Goal: Entertainment & Leisure: Consume media (video, audio)

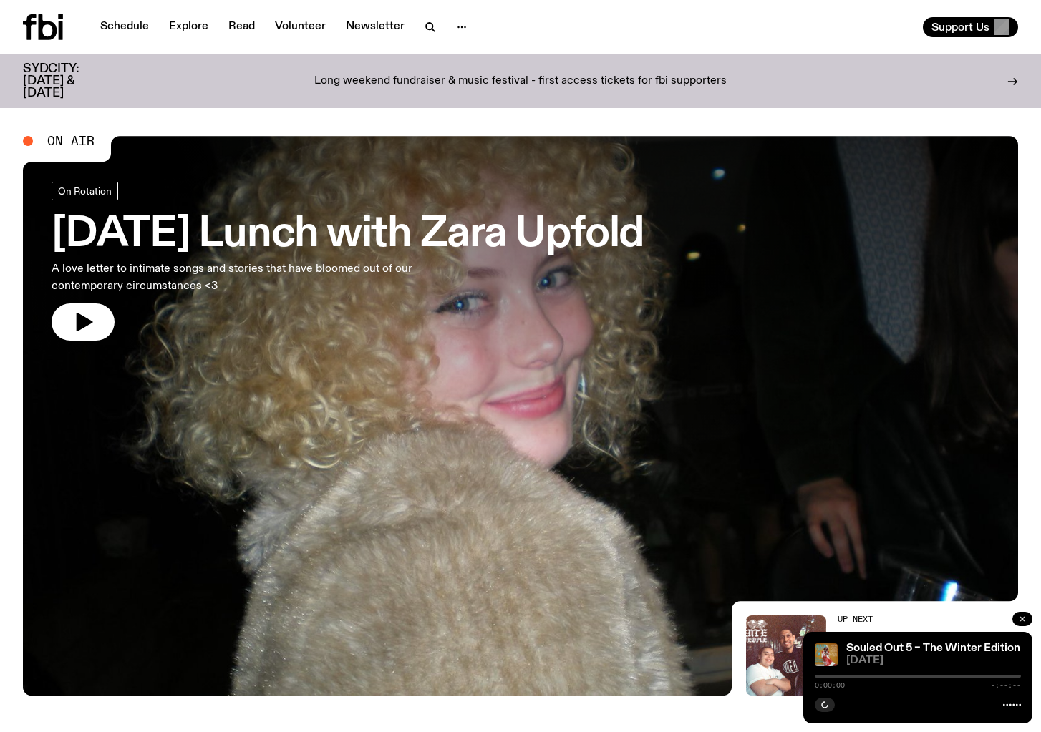
click at [1017, 619] on button "button" at bounding box center [1022, 619] width 20 height 14
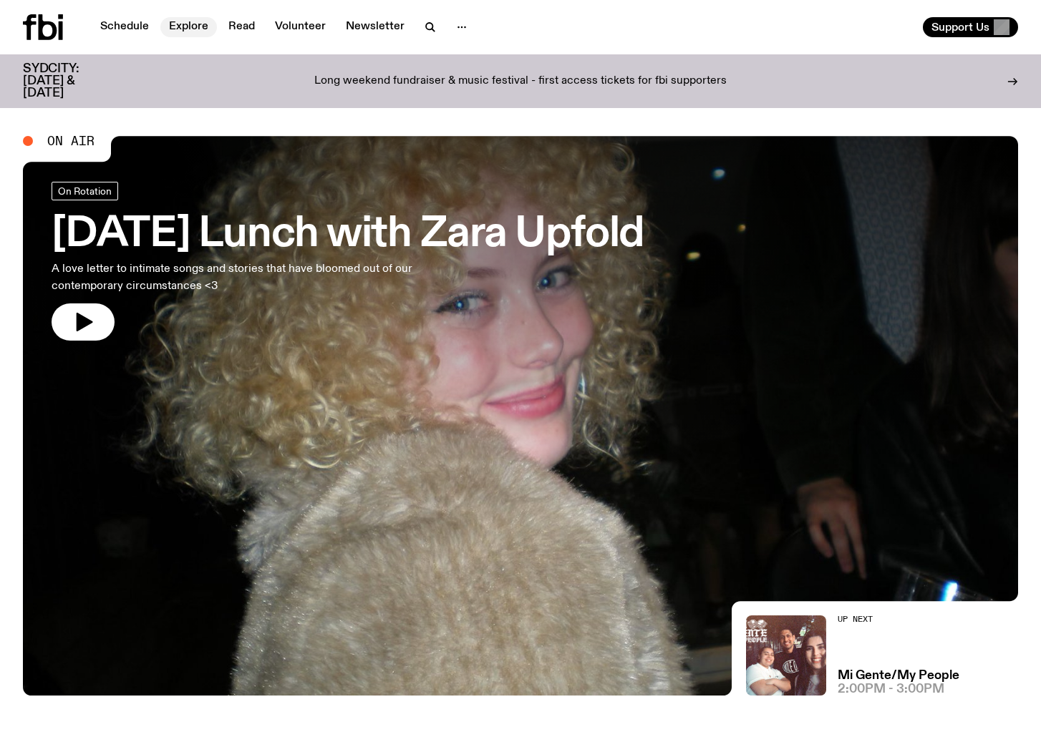
click at [178, 26] on link "Explore" at bounding box center [188, 27] width 57 height 20
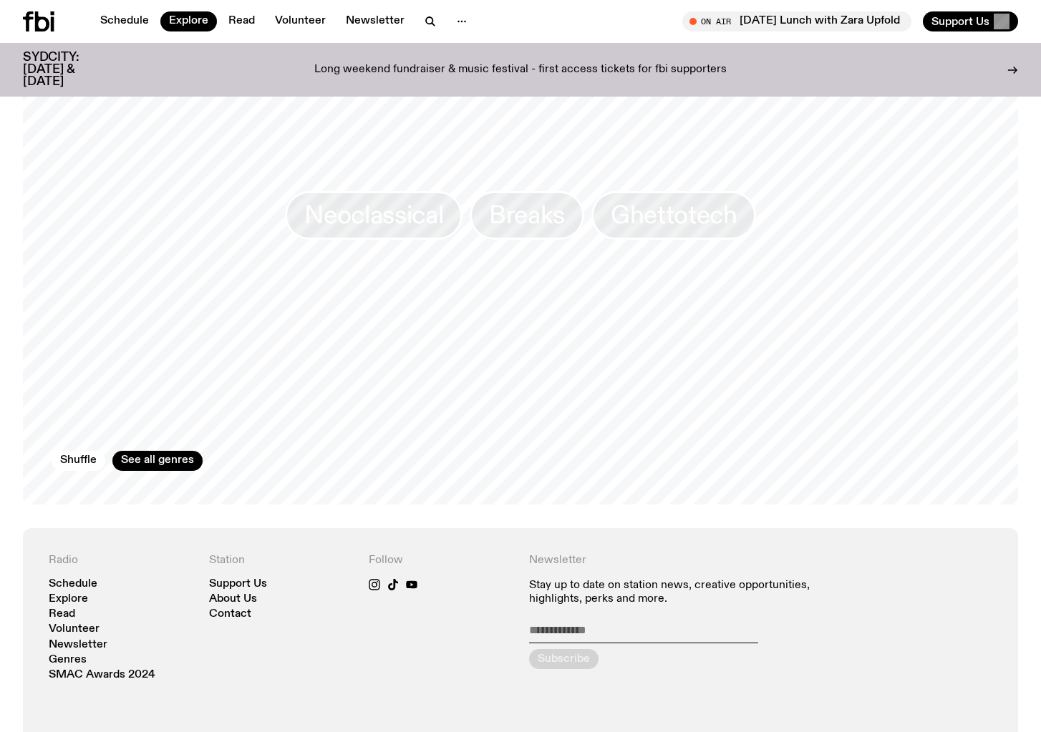
scroll to position [2351, 0]
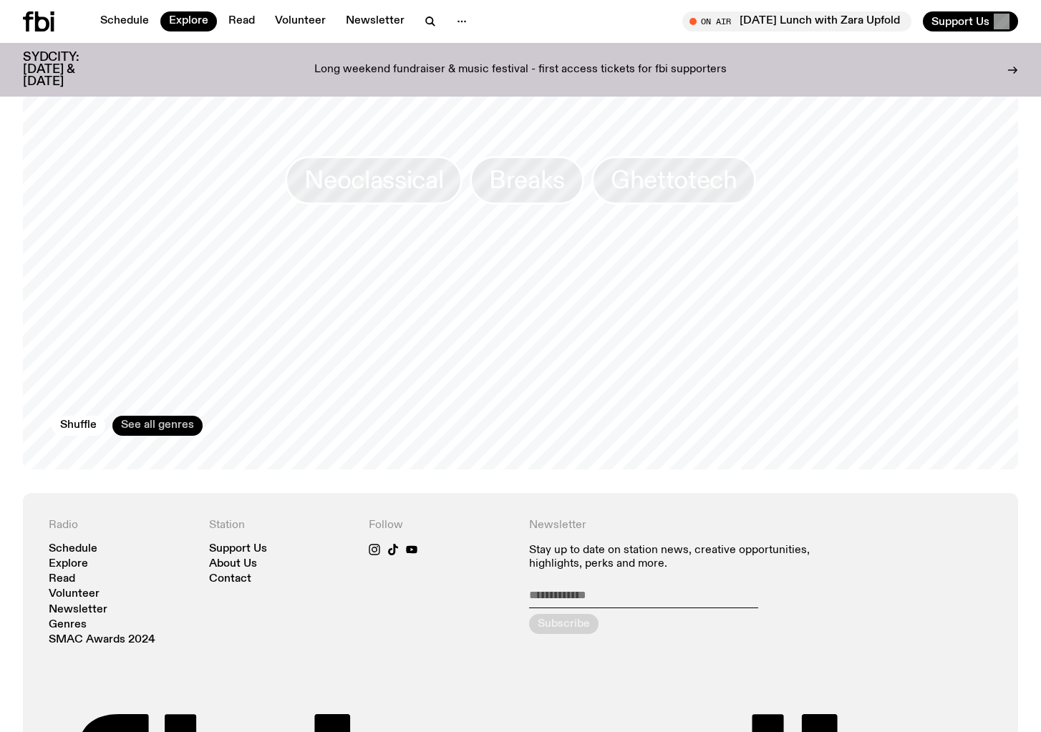
click at [132, 416] on link "See all genres" at bounding box center [157, 426] width 90 height 20
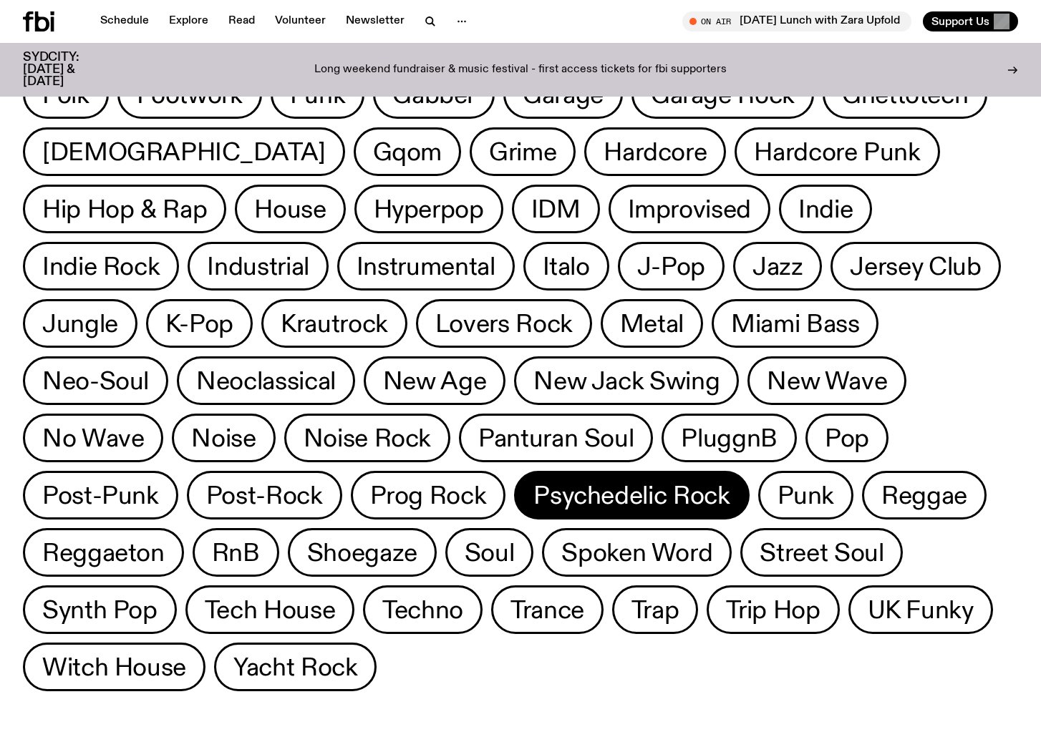
scroll to position [419, 0]
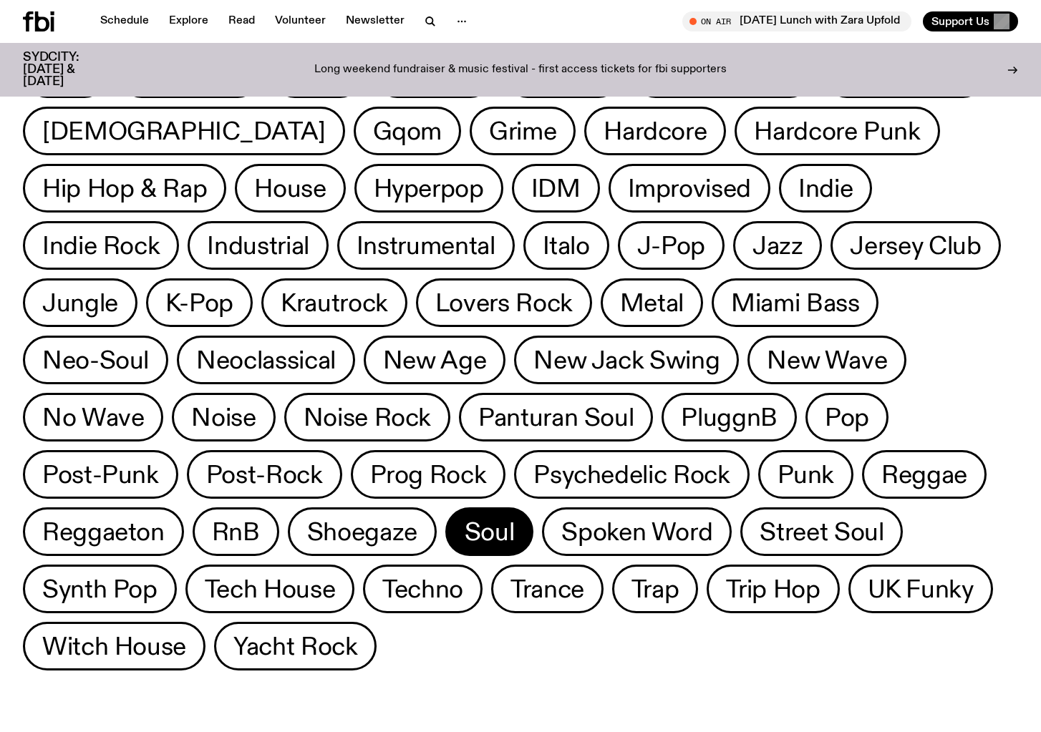
click at [465, 540] on span "Soul" at bounding box center [490, 532] width 50 height 28
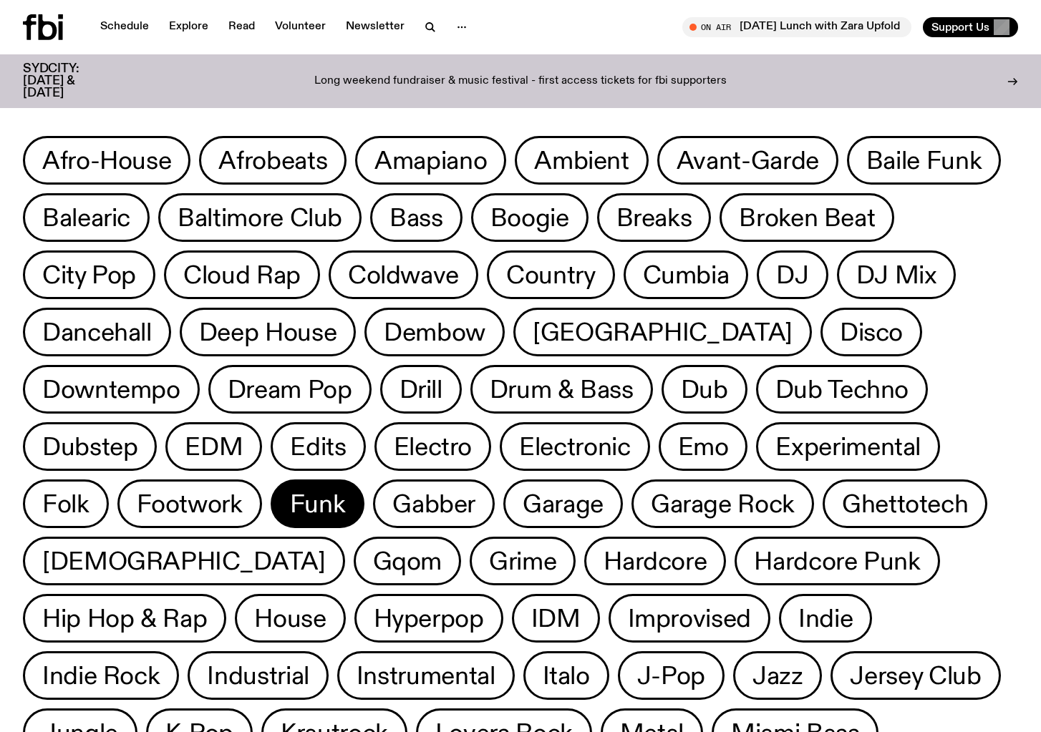
click at [290, 499] on span "Funk" at bounding box center [318, 504] width 56 height 28
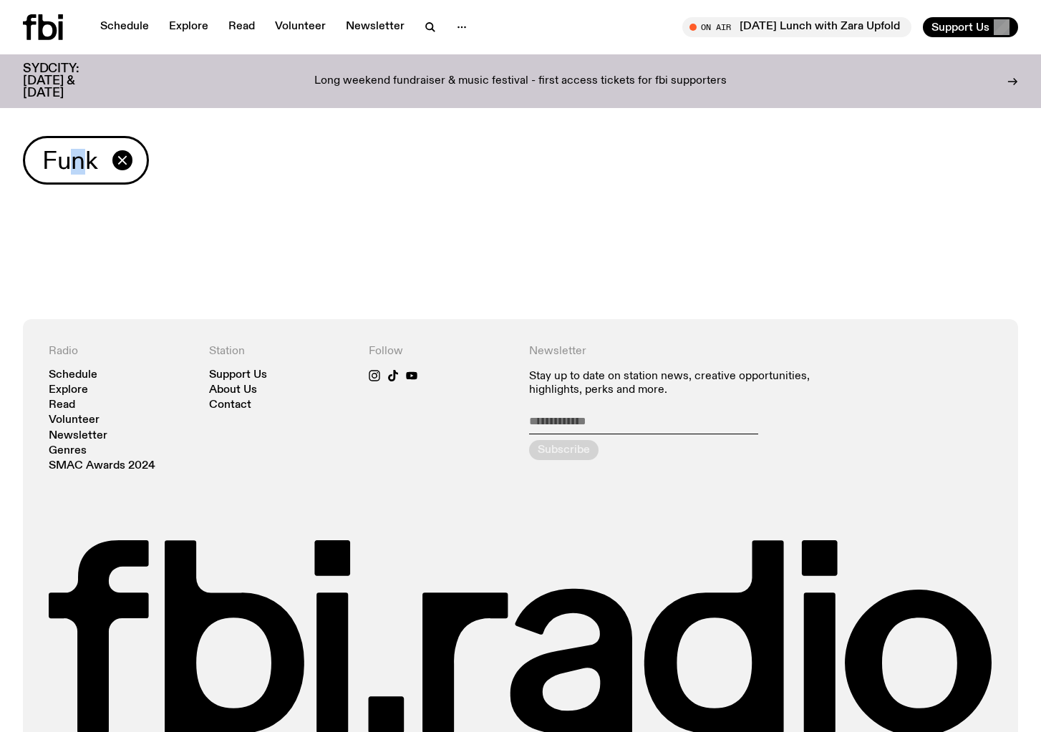
click at [78, 165] on span "Funk" at bounding box center [70, 161] width 56 height 28
click at [228, 182] on div "Funk" at bounding box center [520, 160] width 995 height 49
click at [123, 155] on icon "button" at bounding box center [122, 160] width 17 height 17
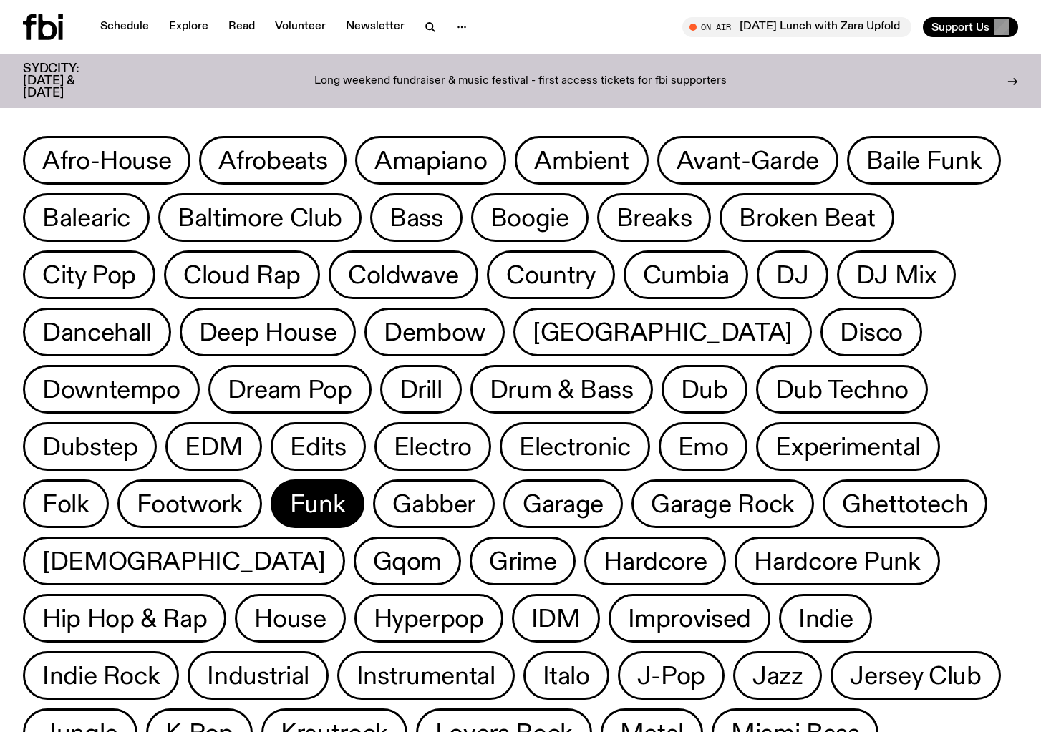
click at [271, 508] on button "Funk" at bounding box center [318, 504] width 94 height 49
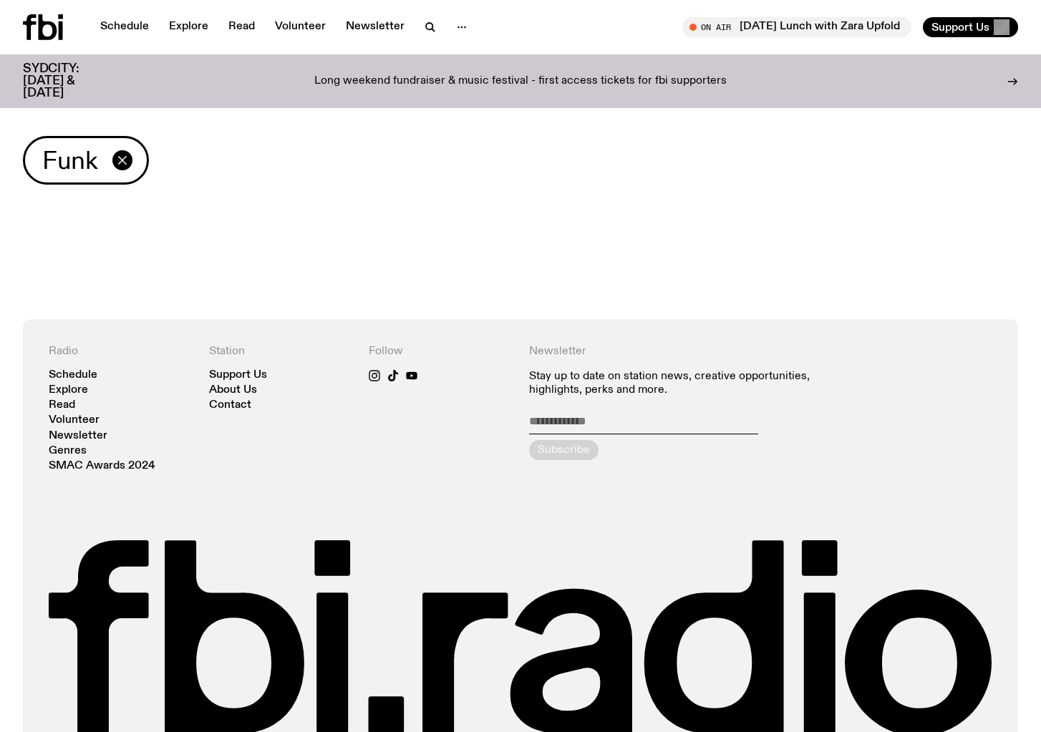
click at [120, 157] on icon "button" at bounding box center [122, 160] width 17 height 17
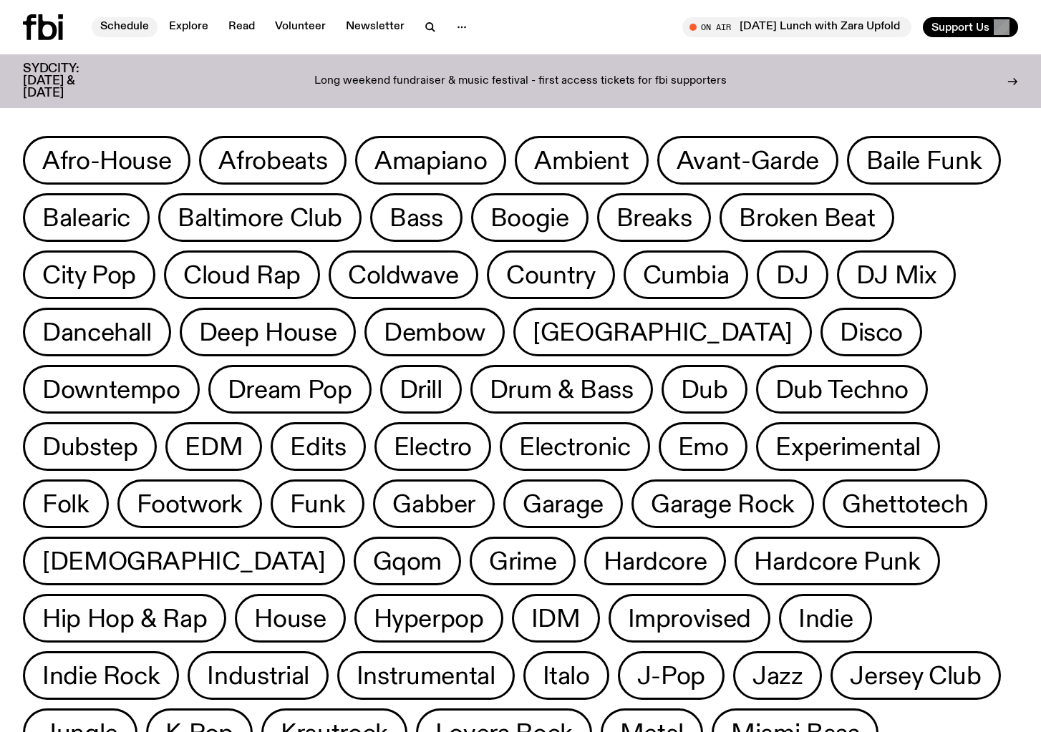
click at [126, 23] on link "Schedule" at bounding box center [125, 27] width 66 height 20
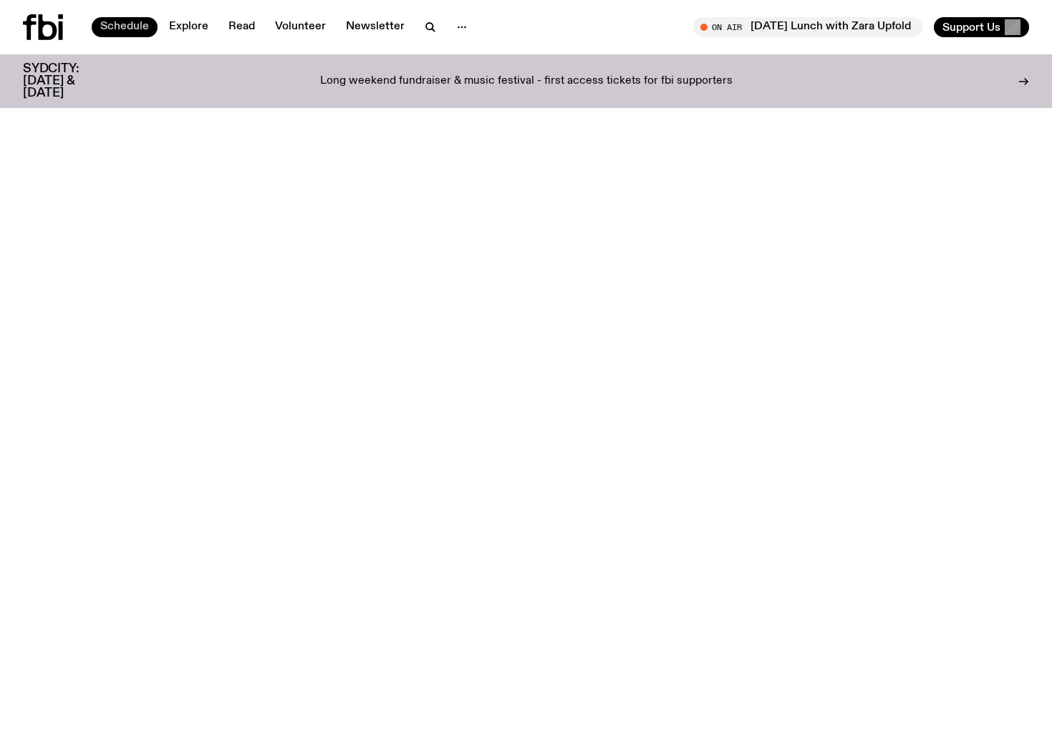
click at [130, 21] on link "Schedule" at bounding box center [125, 27] width 66 height 20
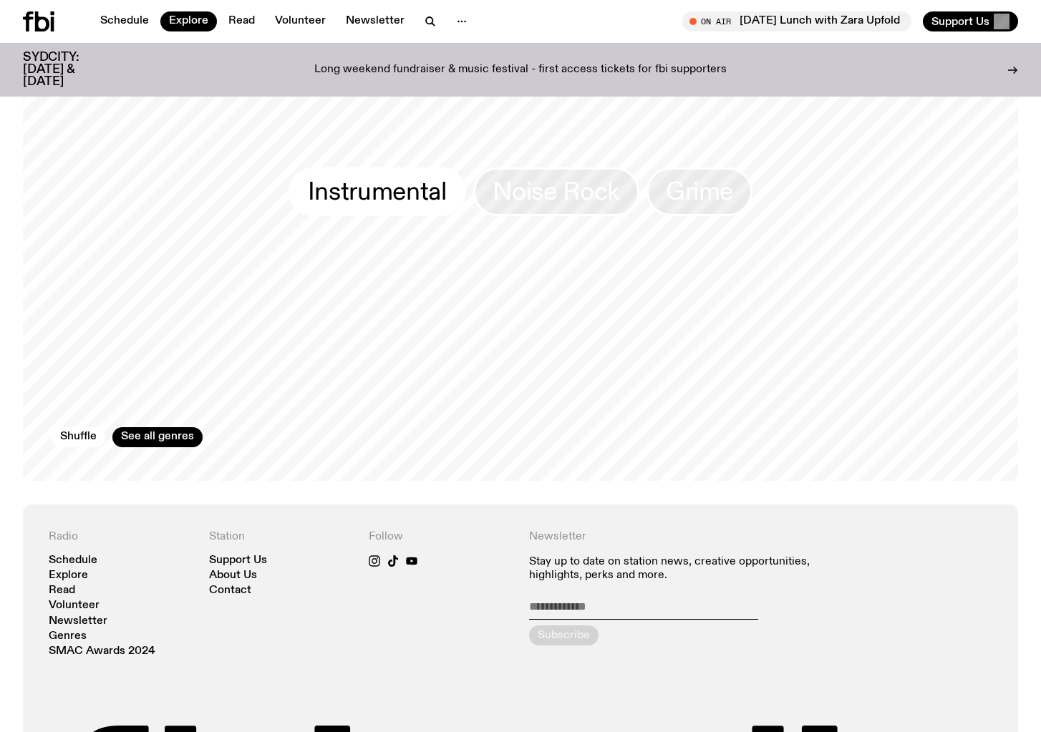
scroll to position [2554, 0]
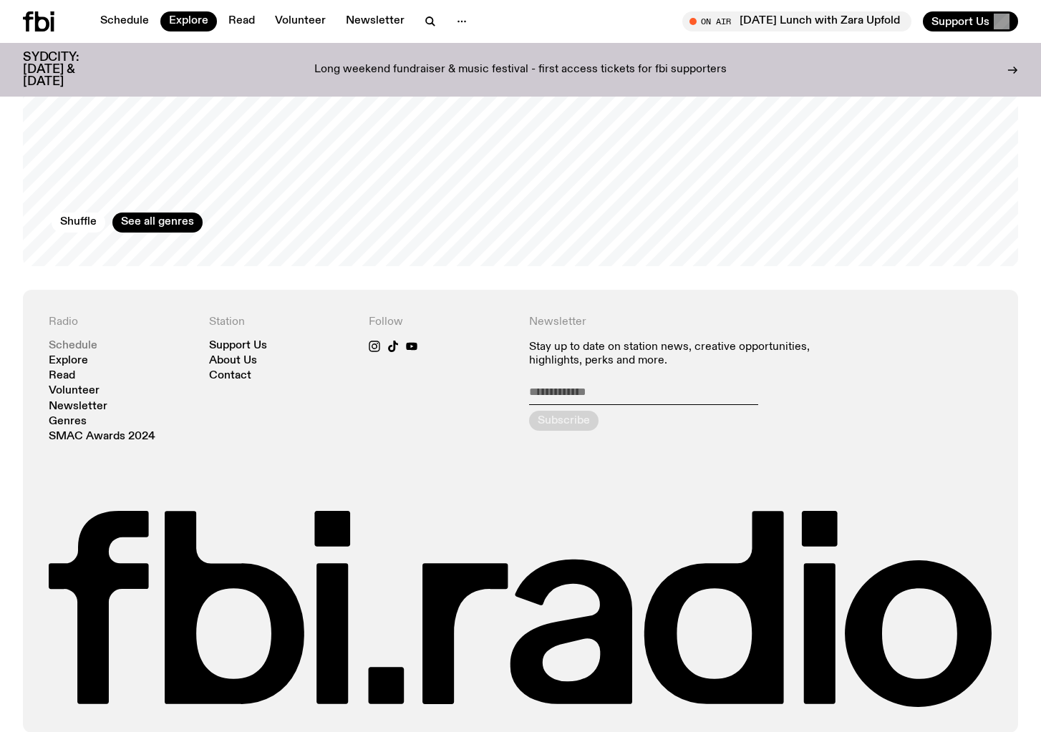
click at [73, 341] on link "Schedule" at bounding box center [73, 346] width 49 height 11
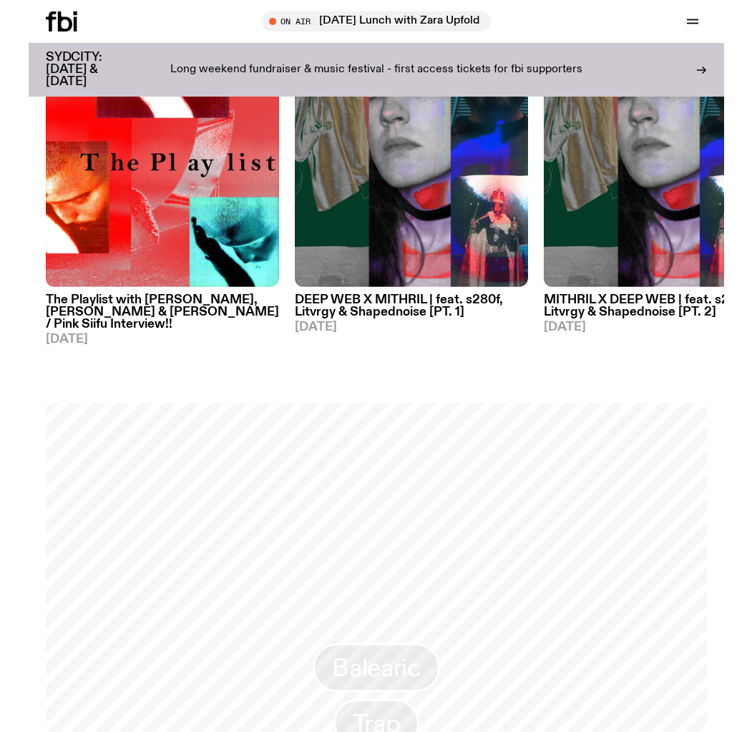
scroll to position [923, 0]
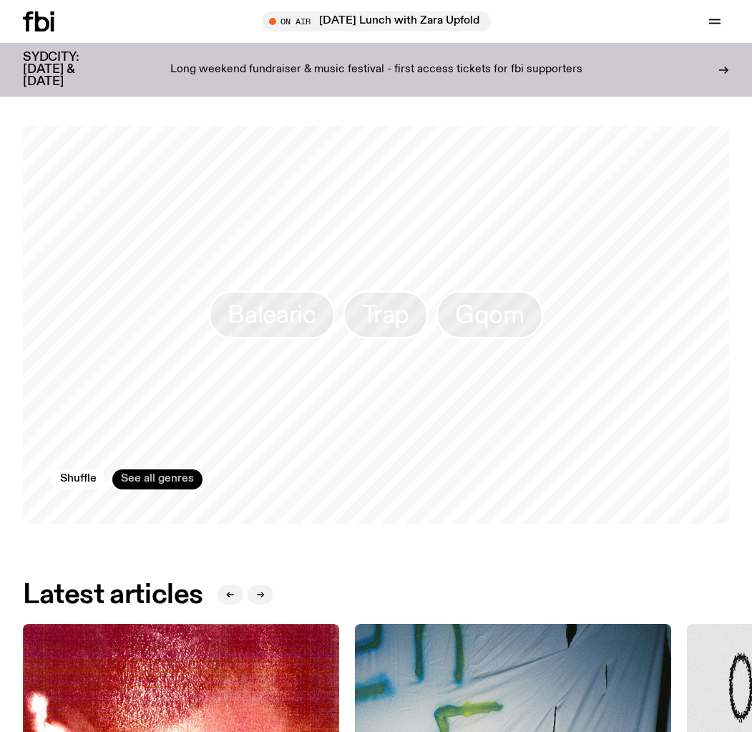
click at [164, 470] on link "See all genres" at bounding box center [157, 480] width 90 height 20
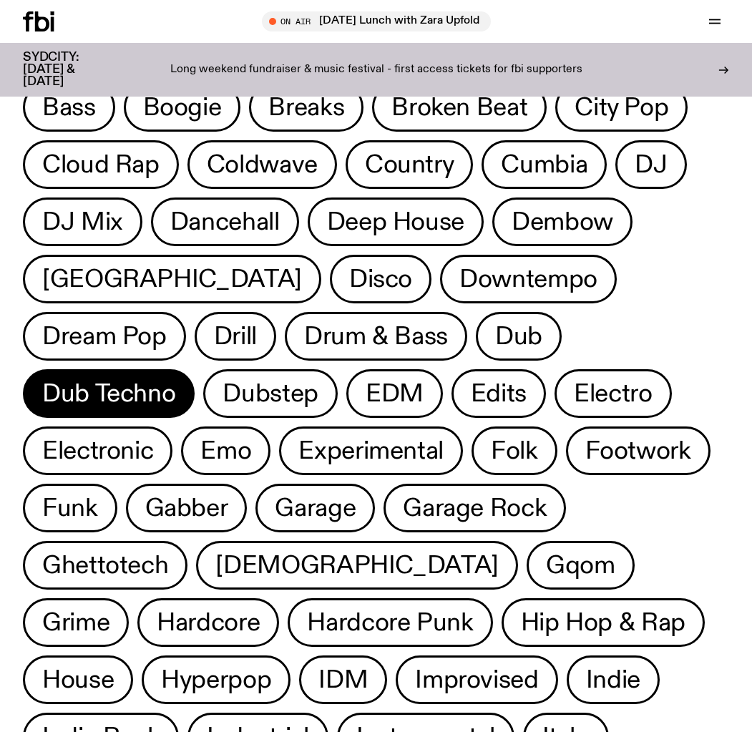
scroll to position [204, 0]
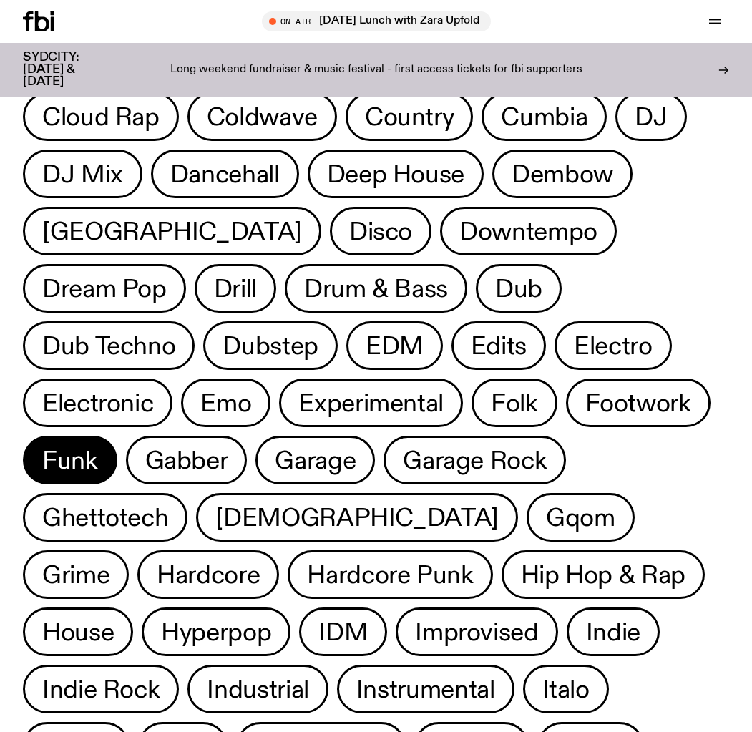
click at [98, 447] on span "Funk" at bounding box center [70, 461] width 56 height 28
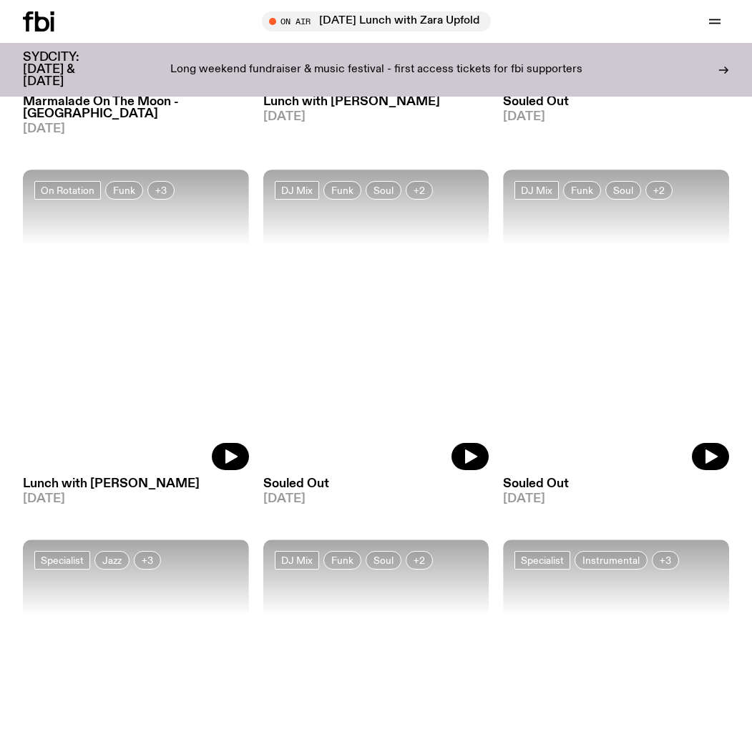
scroll to position [420, 0]
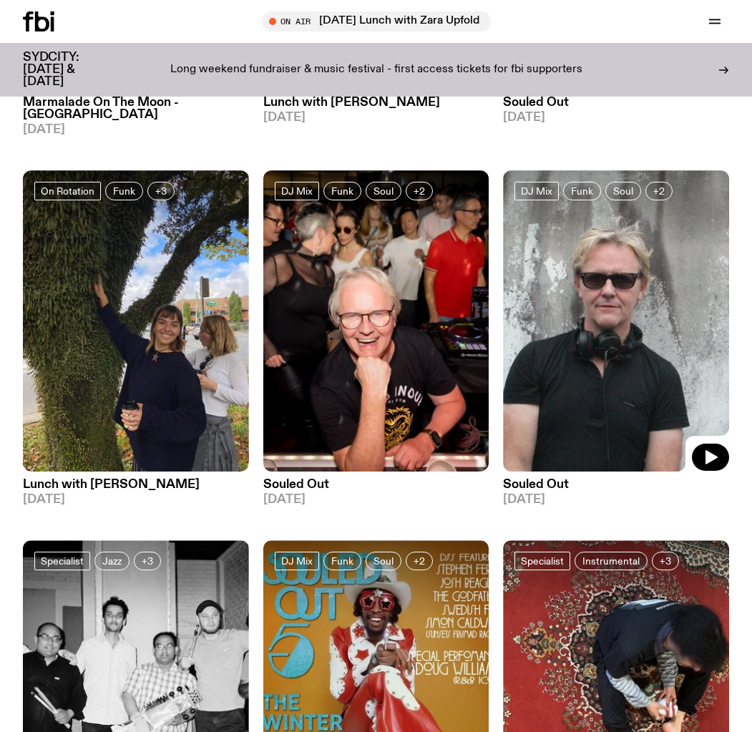
click at [423, 389] on img at bounding box center [616, 320] width 226 height 301
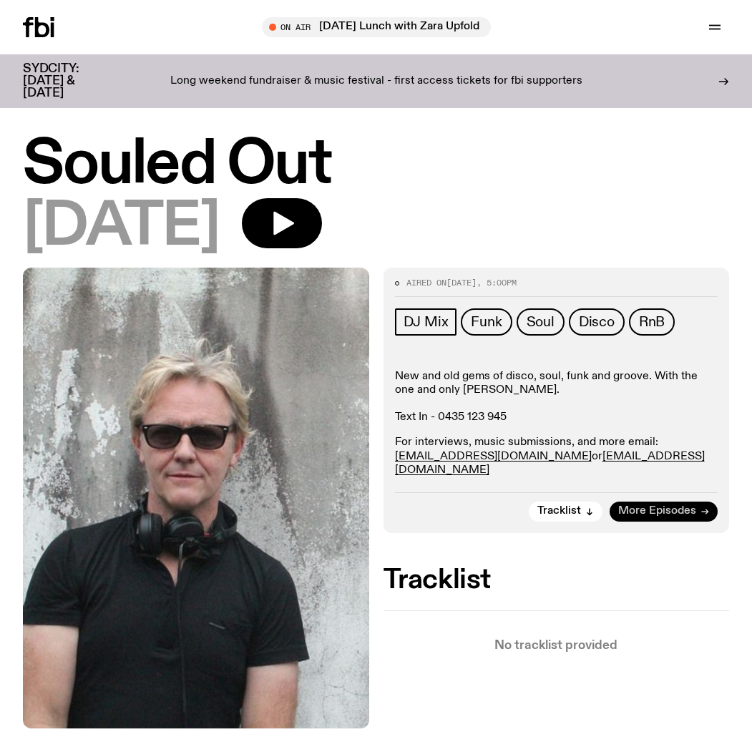
click at [423, 502] on link "More Episodes" at bounding box center [664, 512] width 108 height 20
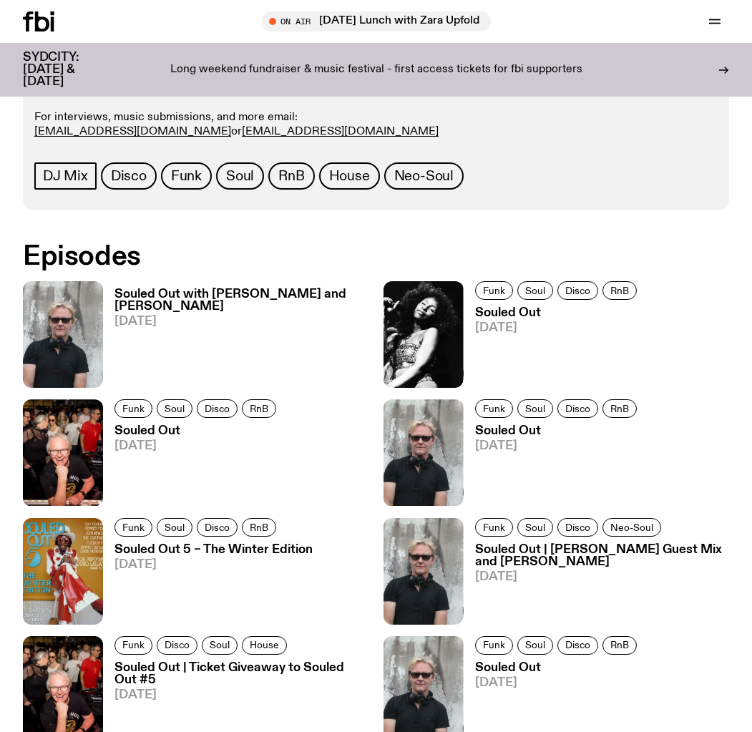
scroll to position [634, 0]
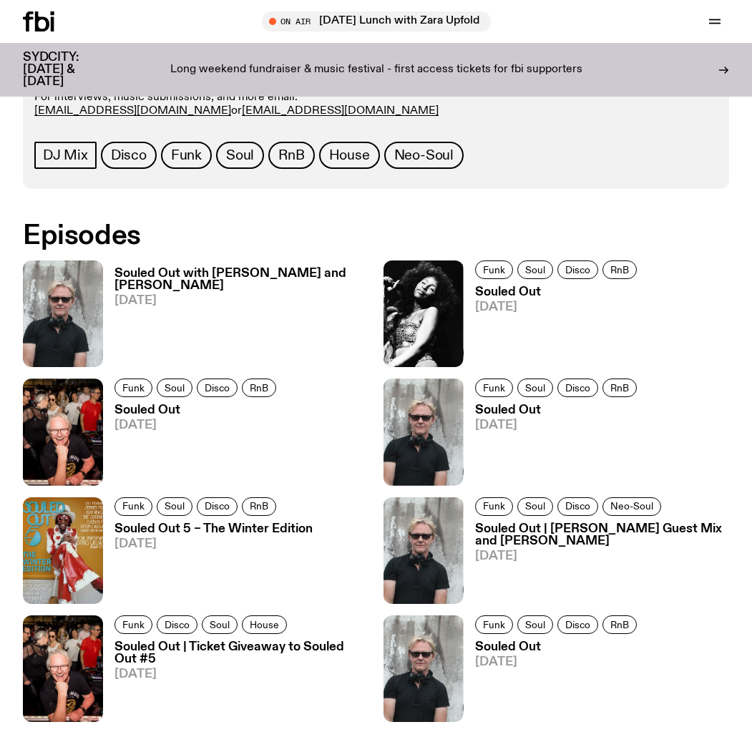
click at [423, 286] on h3 "Souled Out" at bounding box center [558, 292] width 166 height 12
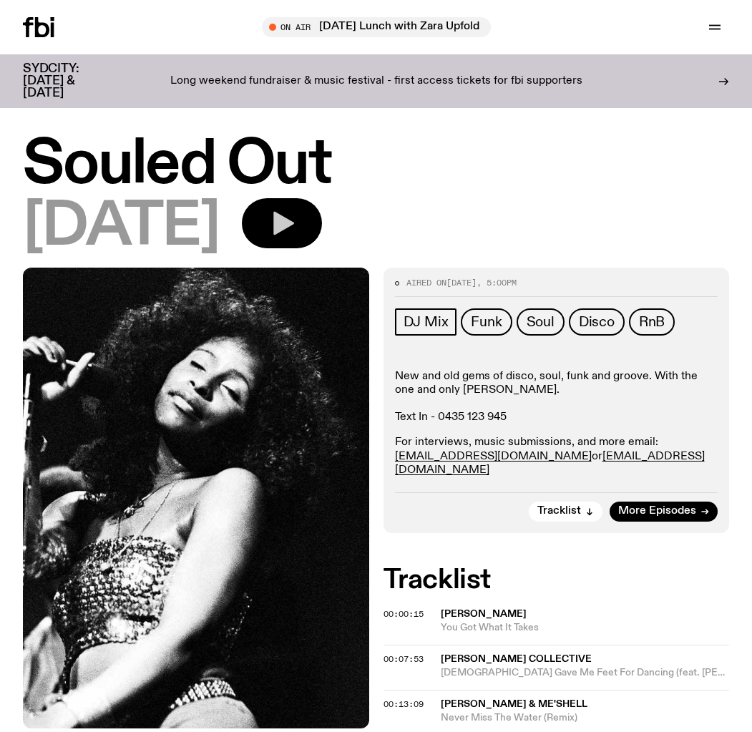
click at [294, 223] on icon "button" at bounding box center [283, 224] width 21 height 24
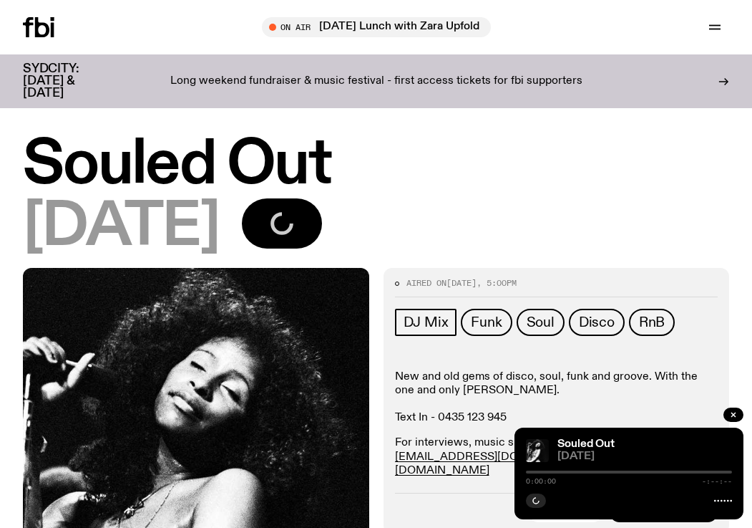
click at [423, 472] on div at bounding box center [629, 471] width 206 height 3
click at [423, 474] on div "0:00:00 -:--:--" at bounding box center [629, 475] width 206 height 17
click at [423, 480] on span "0:00:00" at bounding box center [541, 480] width 30 height 7
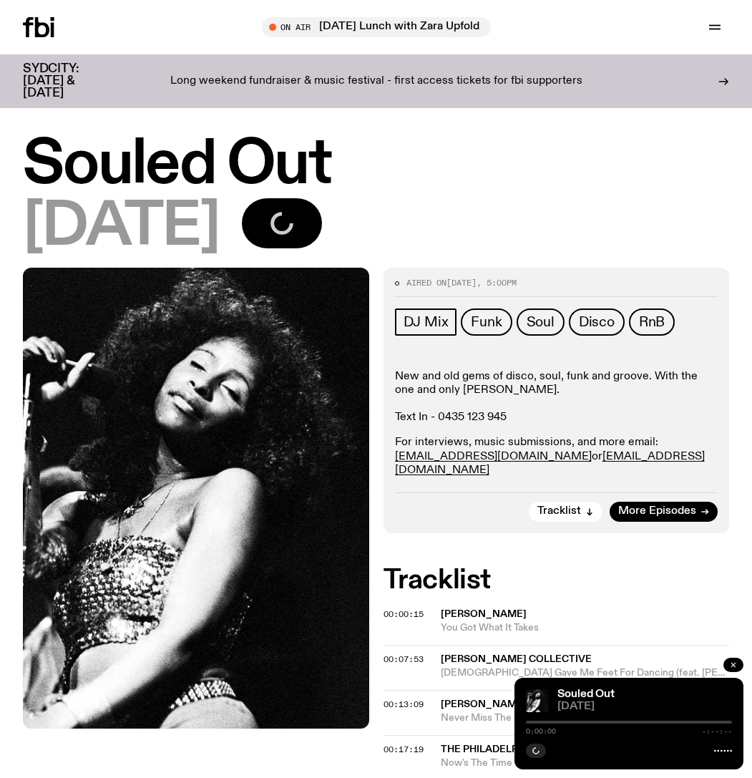
click at [423, 666] on icon "button" at bounding box center [734, 665] width 4 height 4
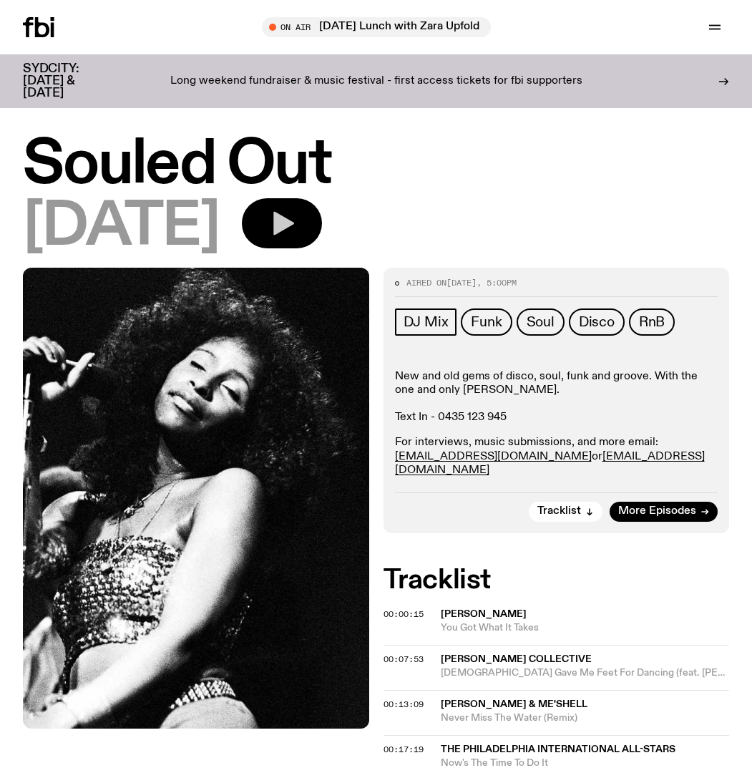
click at [294, 221] on icon "button" at bounding box center [283, 224] width 21 height 24
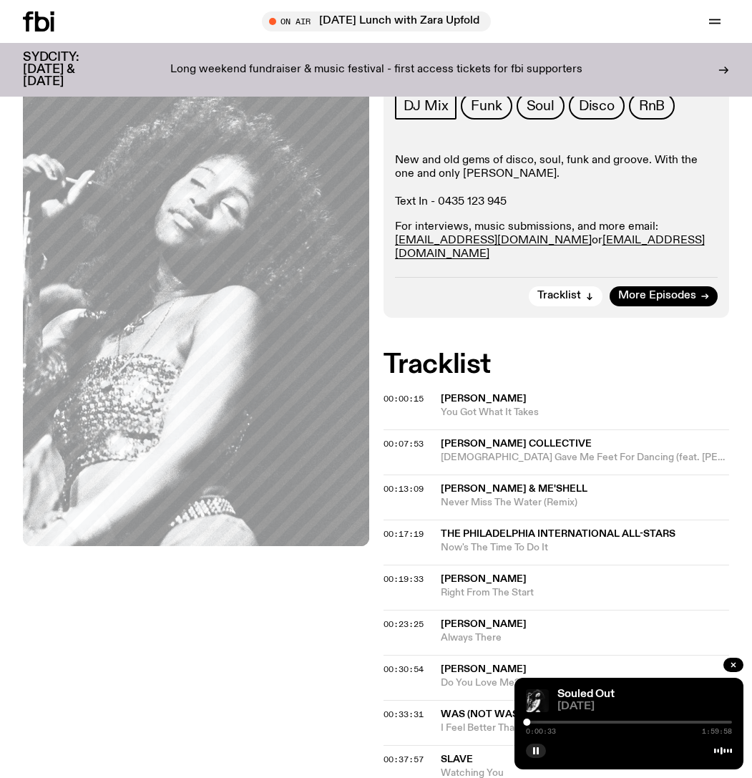
scroll to position [204, 0]
click at [423, 722] on div at bounding box center [629, 722] width 206 height 3
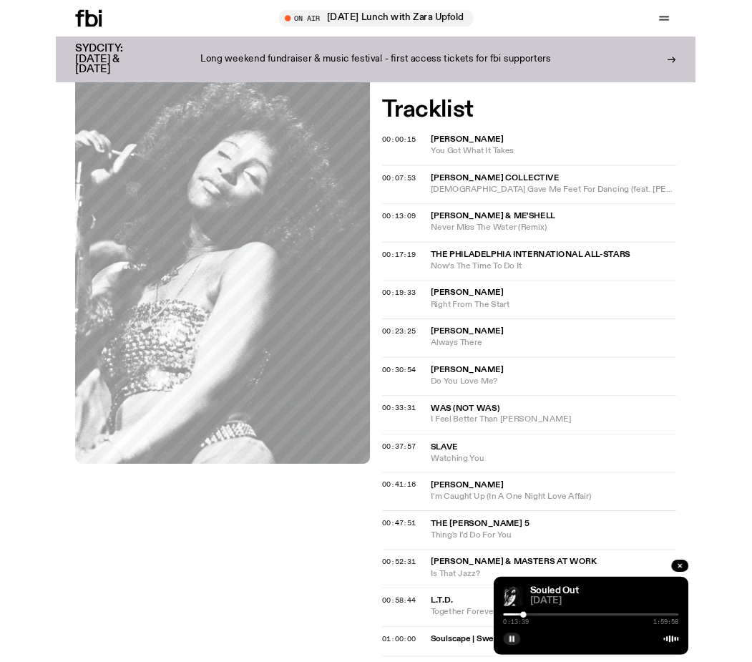
scroll to position [419, 0]
